Goal: Information Seeking & Learning: Learn about a topic

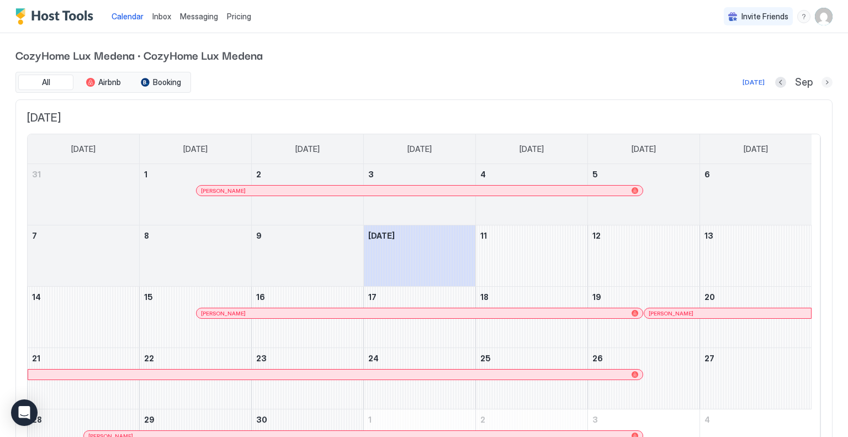
click at [821, 82] on button "Next month" at bounding box center [826, 82] width 11 height 11
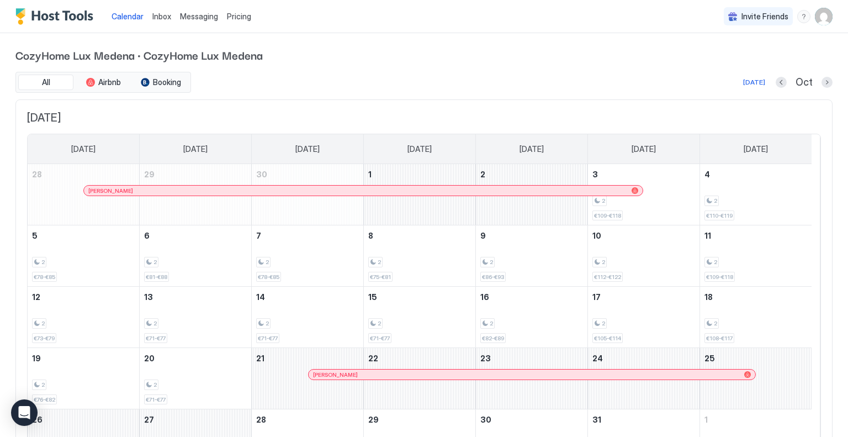
click at [240, 18] on span "Pricing" at bounding box center [239, 17] width 24 height 10
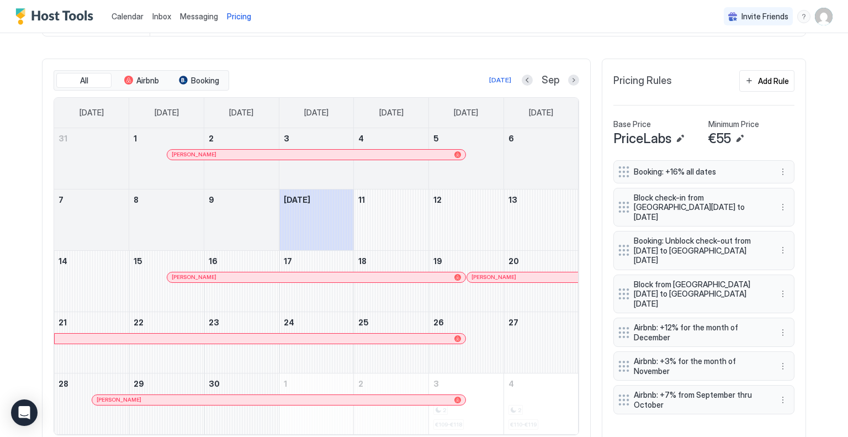
scroll to position [331, 0]
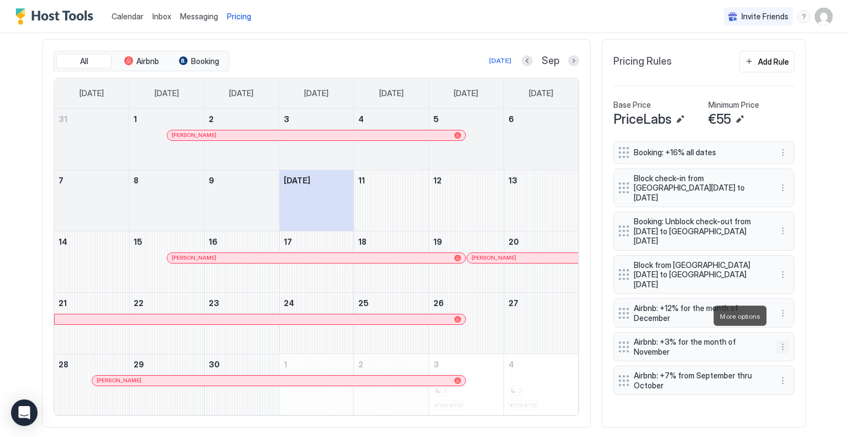
click at [780, 340] on button "More options" at bounding box center [782, 346] width 13 height 13
click at [742, 377] on div at bounding box center [424, 218] width 848 height 437
click at [568, 62] on button "Next month" at bounding box center [573, 60] width 11 height 11
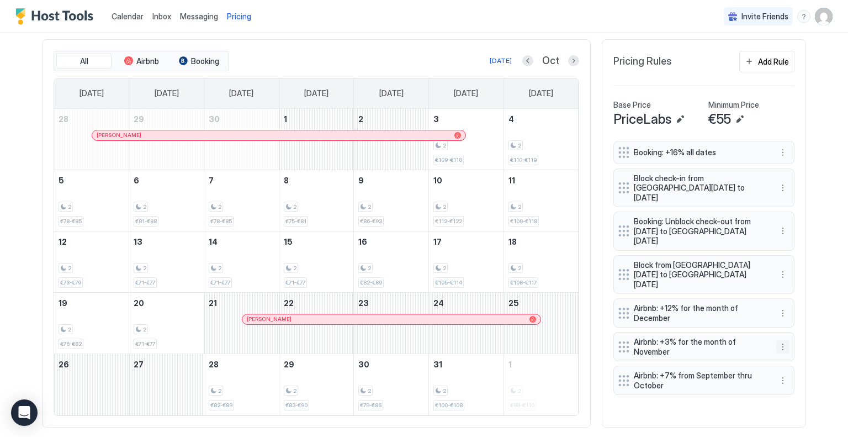
click at [777, 340] on button "More options" at bounding box center [782, 346] width 13 height 13
click at [784, 331] on div "Edit" at bounding box center [789, 331] width 24 height 8
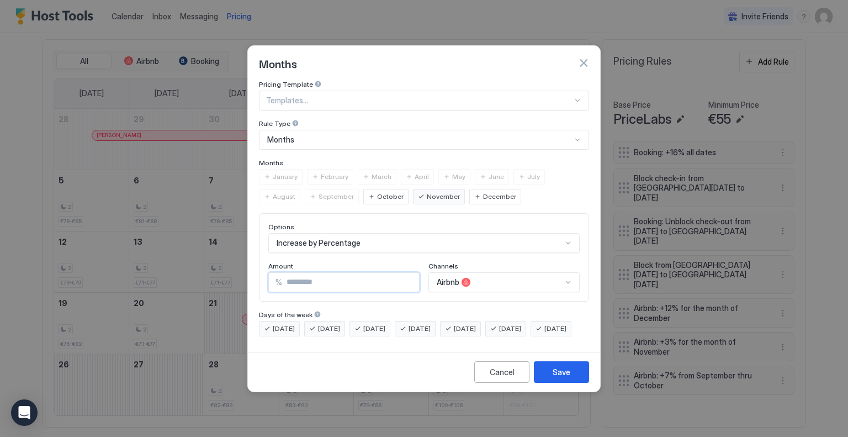
drag, startPoint x: 309, startPoint y: 269, endPoint x: 259, endPoint y: 270, distance: 49.7
click at [259, 270] on div "Options Increase by Percentage Amount % * Channels Airbnb" at bounding box center [424, 257] width 330 height 88
type input "*"
click at [561, 378] on div "Save" at bounding box center [561, 372] width 18 height 12
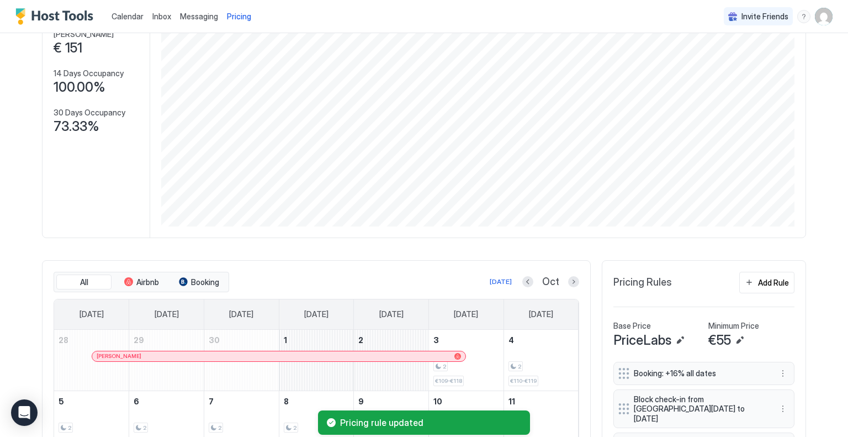
scroll to position [0, 0]
